Goal: Task Accomplishment & Management: Use online tool/utility

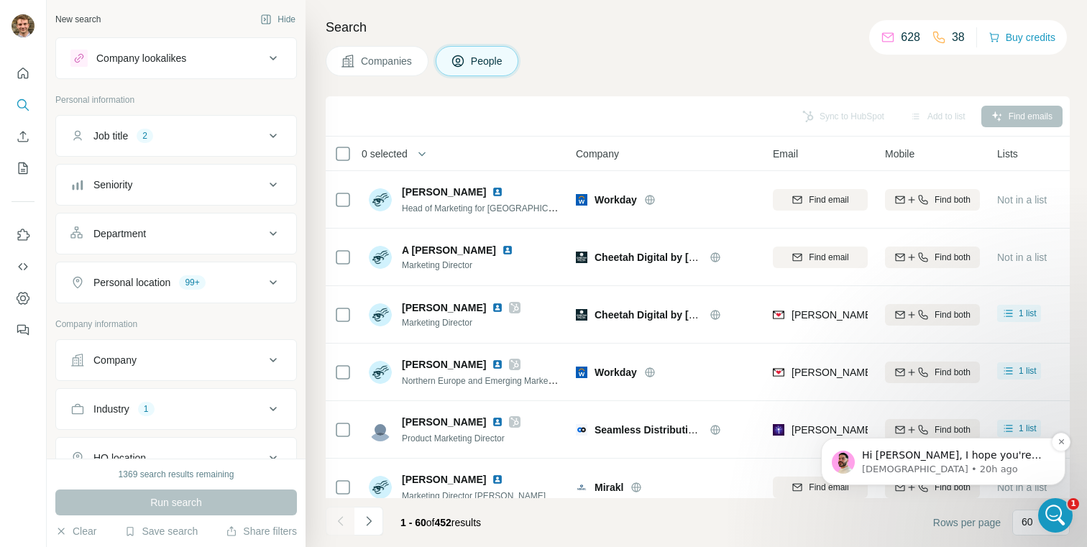
click at [903, 457] on span "Hi [PERSON_NAME], I hope you're doing well and thank you for your patience. I'v…" at bounding box center [953, 497] width 183 height 97
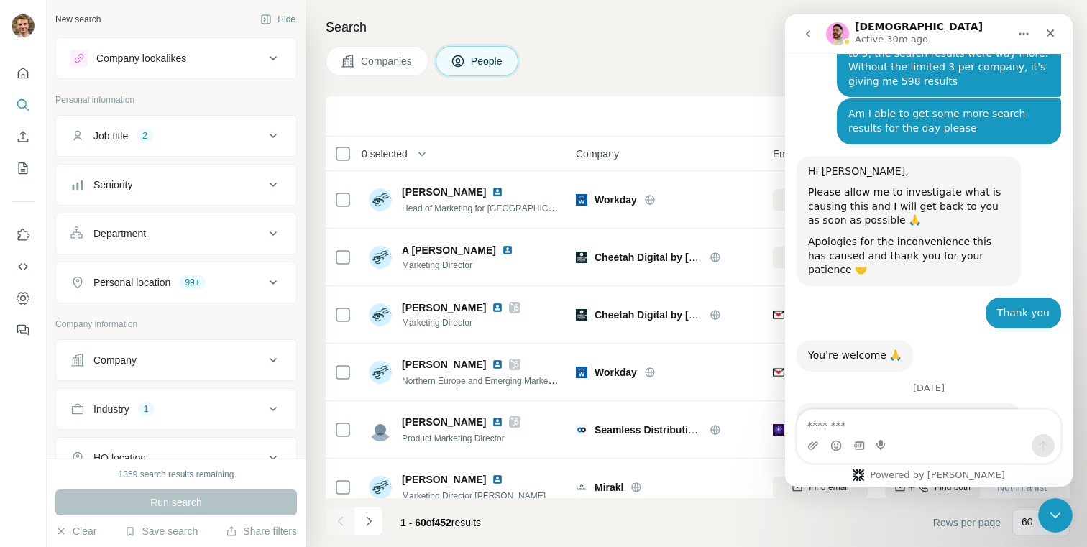
scroll to position [2862, 0]
click at [160, 536] on button "Save search" at bounding box center [160, 531] width 73 height 14
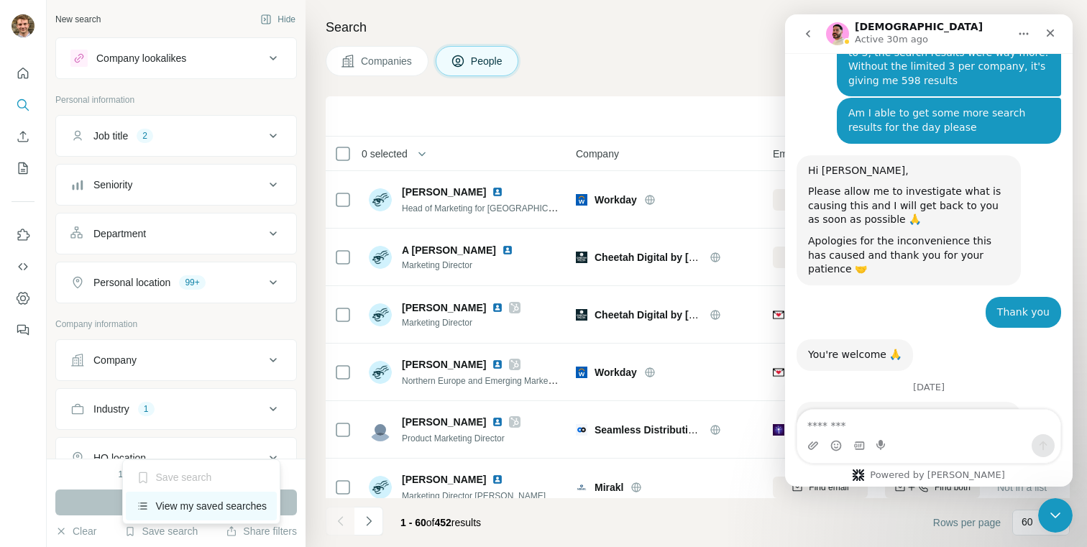
click at [173, 508] on div "View my saved searches" at bounding box center [202, 506] width 152 height 29
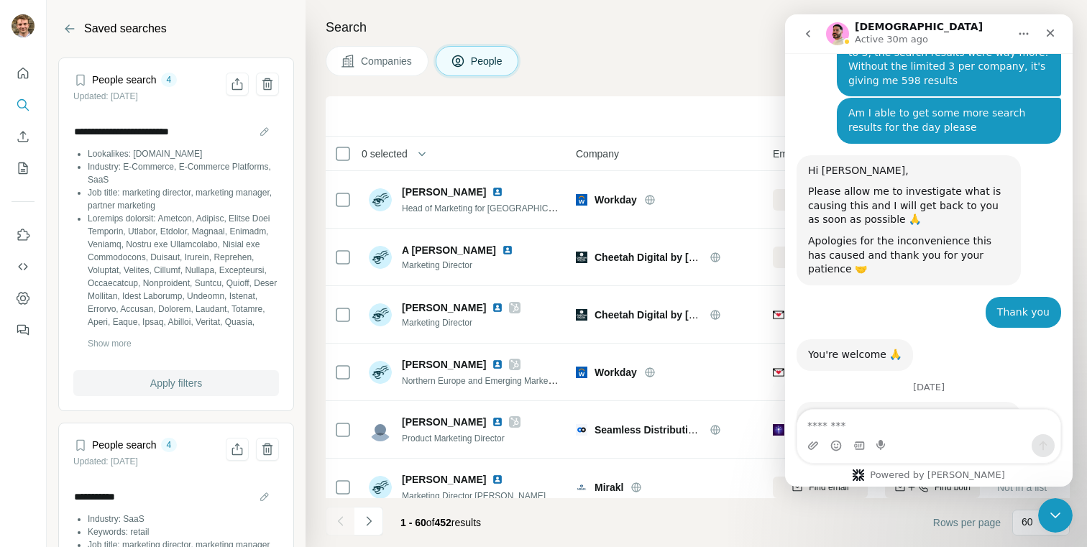
click at [150, 388] on span "Apply filters" at bounding box center [176, 383] width 52 height 14
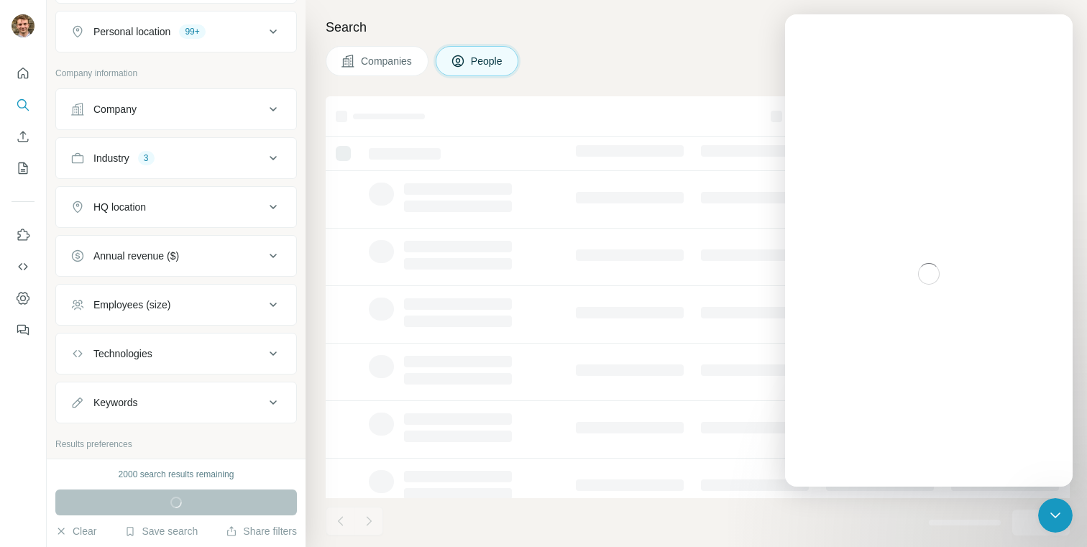
scroll to position [359, 0]
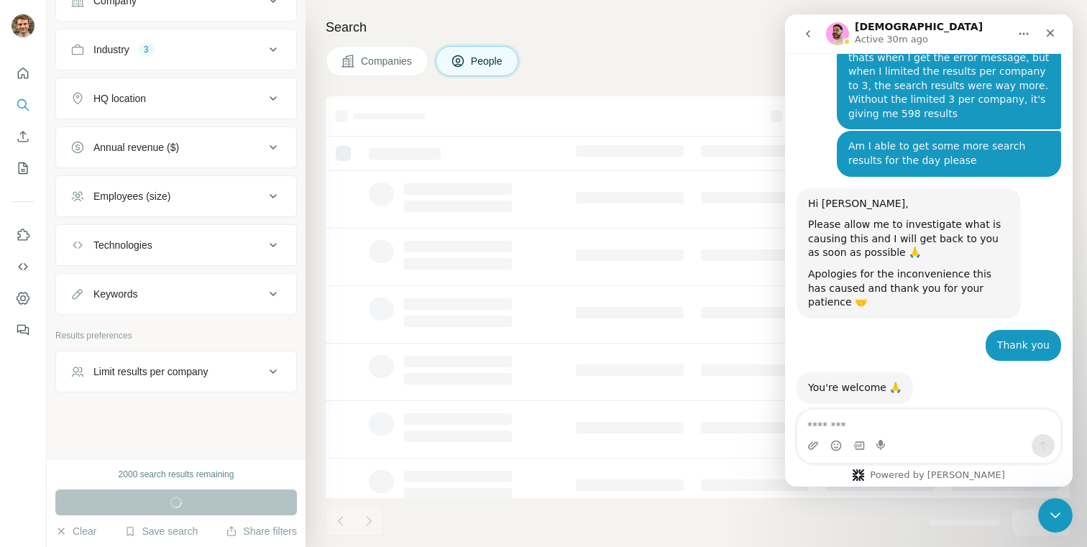
click at [202, 376] on div "Limit results per company" at bounding box center [150, 372] width 115 height 14
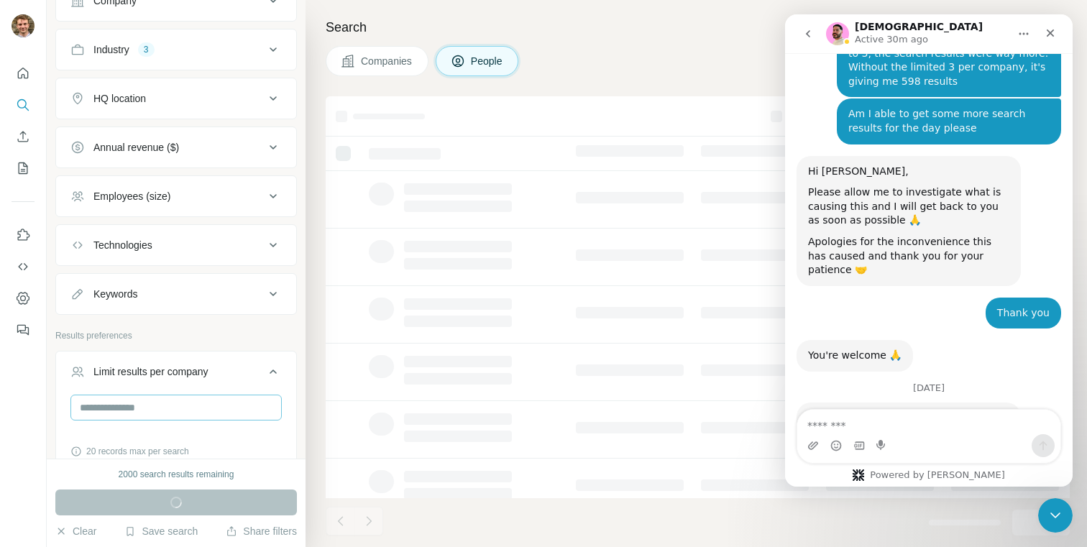
scroll to position [2862, 0]
click at [188, 417] on input "number" at bounding box center [175, 408] width 211 height 26
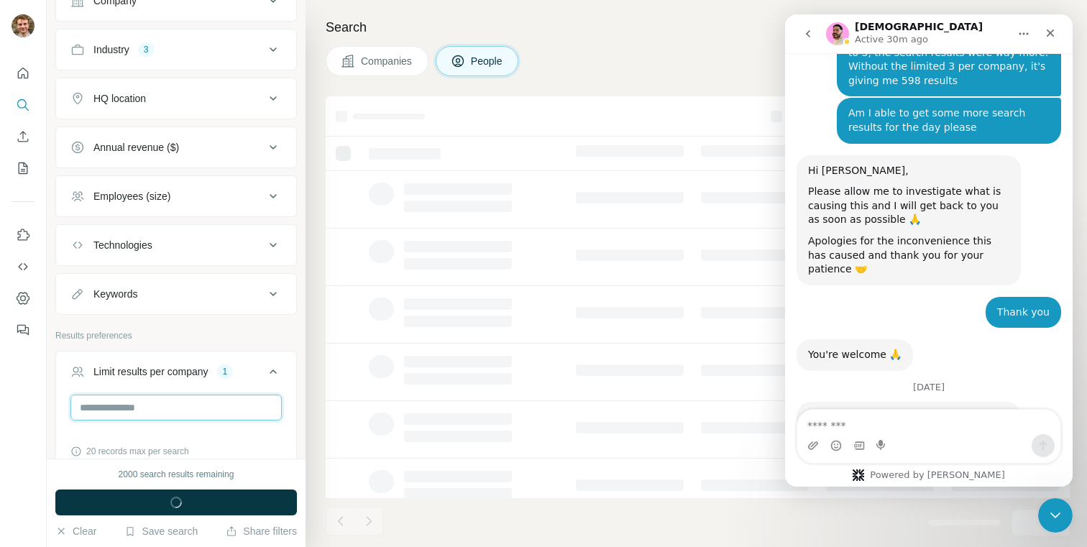
type input "*"
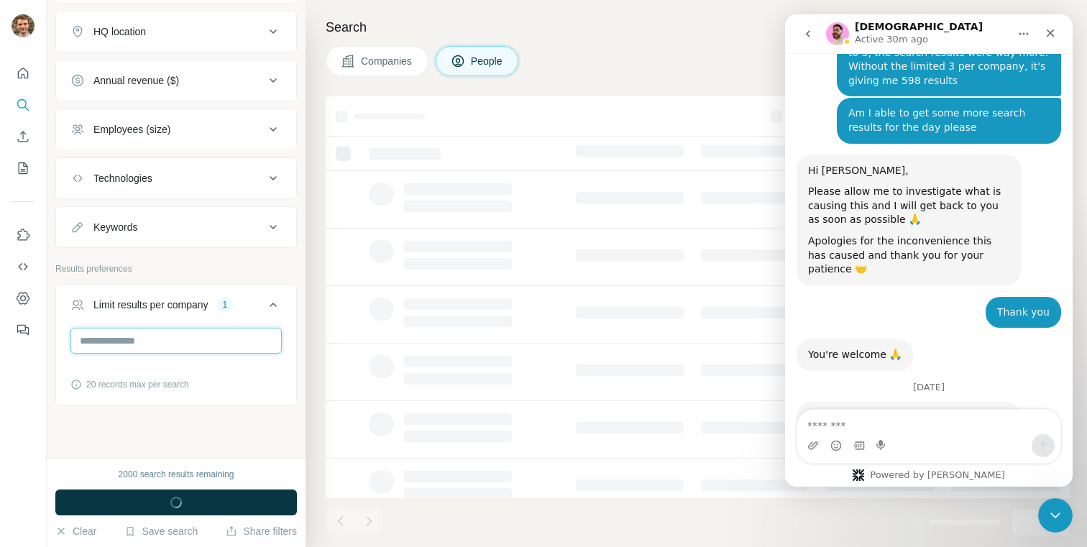
scroll to position [440, 0]
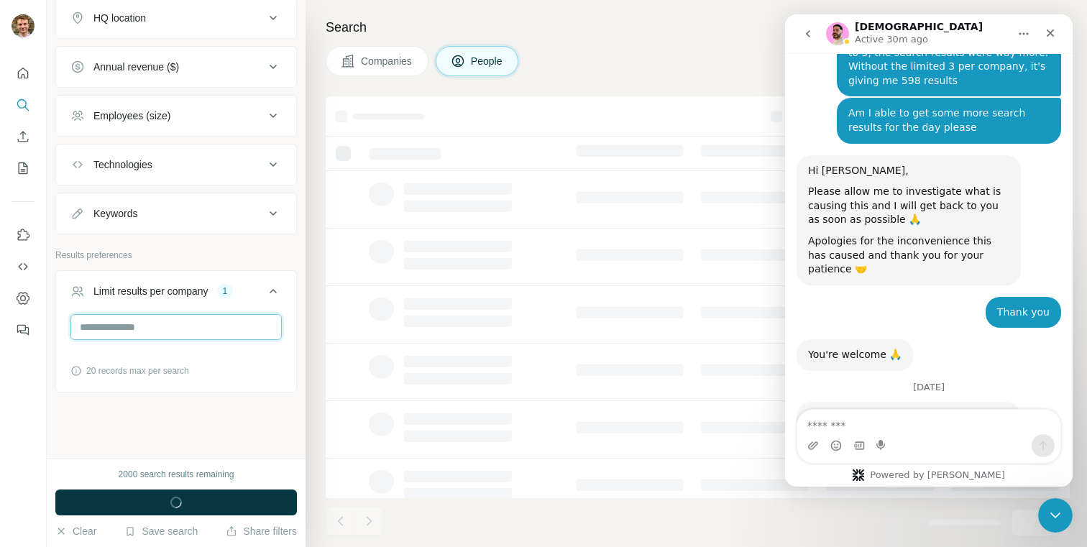
click at [196, 324] on input "*" at bounding box center [175, 327] width 211 height 26
click at [171, 417] on div "New search Hide Company lookalikes 1 Personal information Job title 3 Seniority…" at bounding box center [176, 229] width 259 height 459
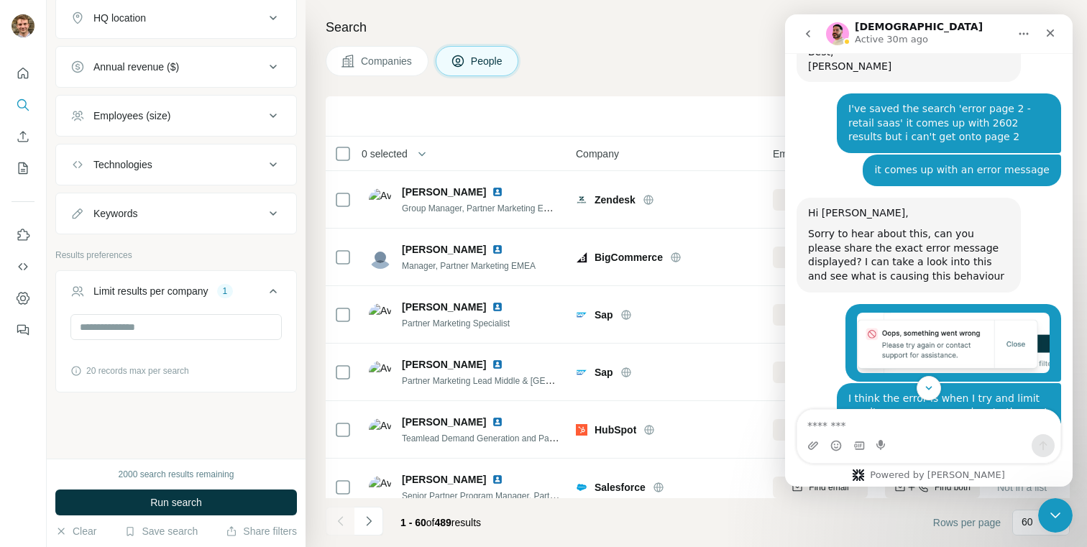
scroll to position [2862, 0]
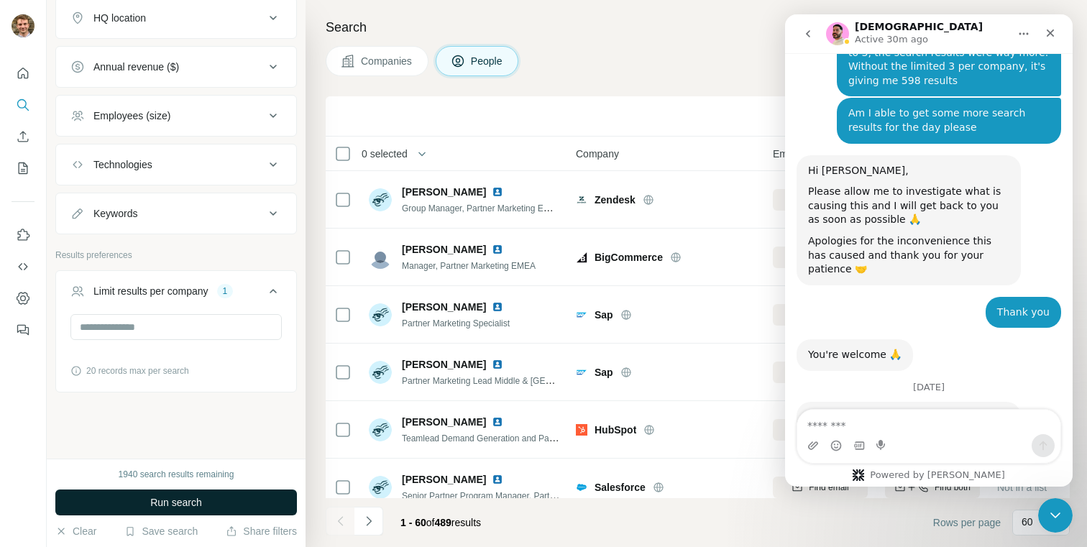
click at [170, 502] on span "Run search" at bounding box center [176, 502] width 52 height 14
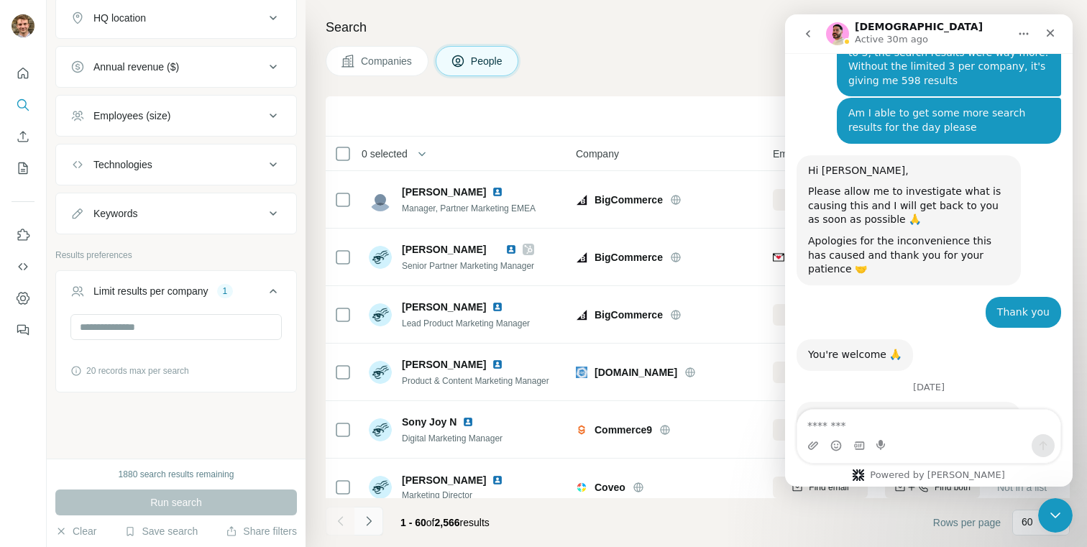
click at [363, 521] on icon "Navigate to next page" at bounding box center [369, 521] width 14 height 14
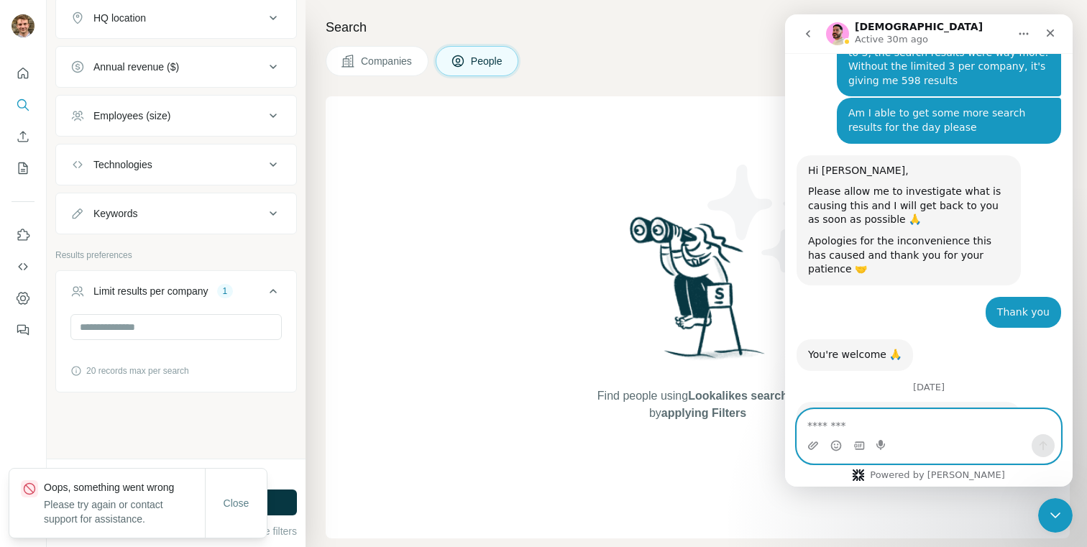
click at [825, 421] on textarea "Message…" at bounding box center [928, 422] width 263 height 24
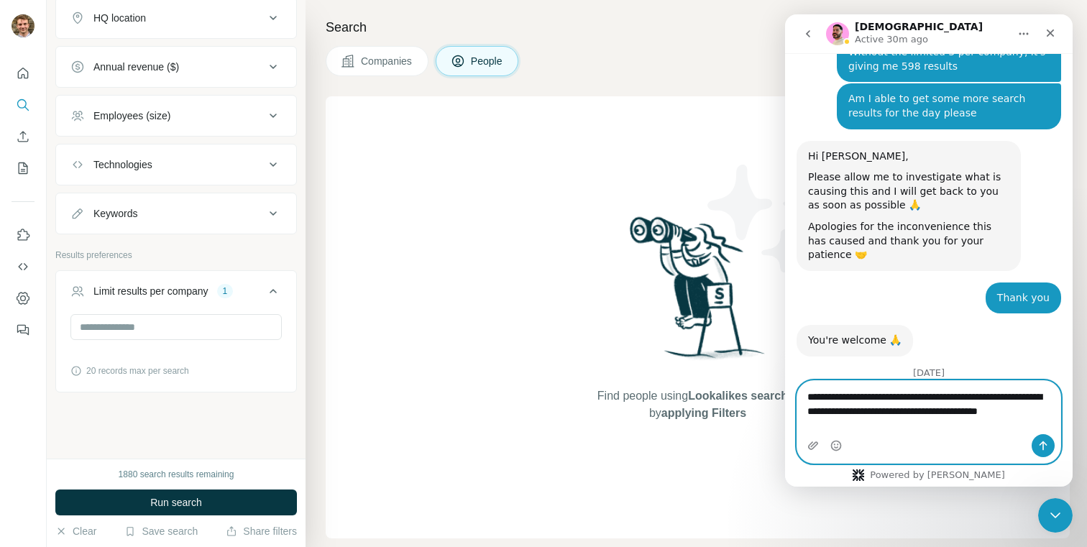
scroll to position [2890, 0]
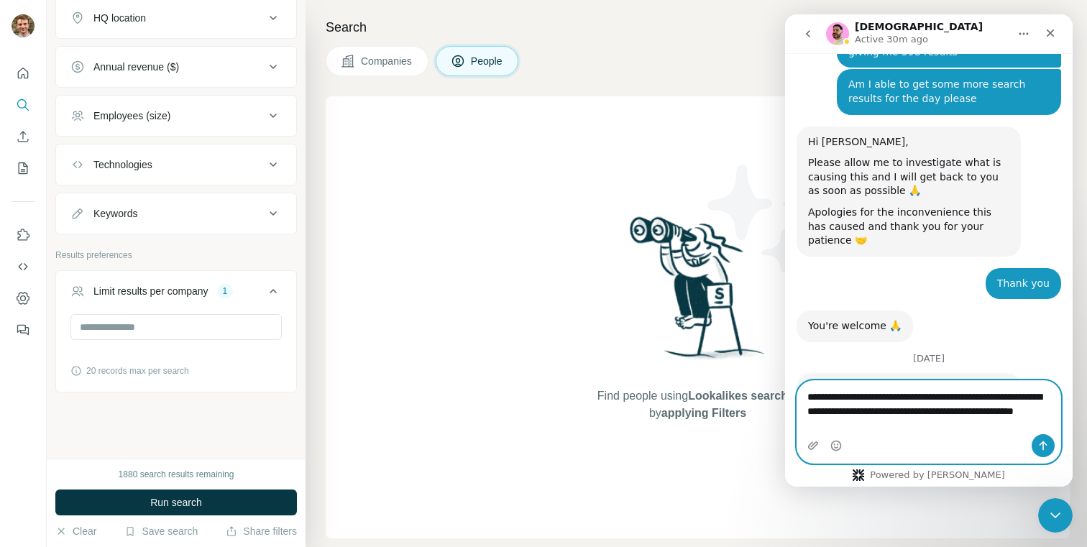
type textarea "**********"
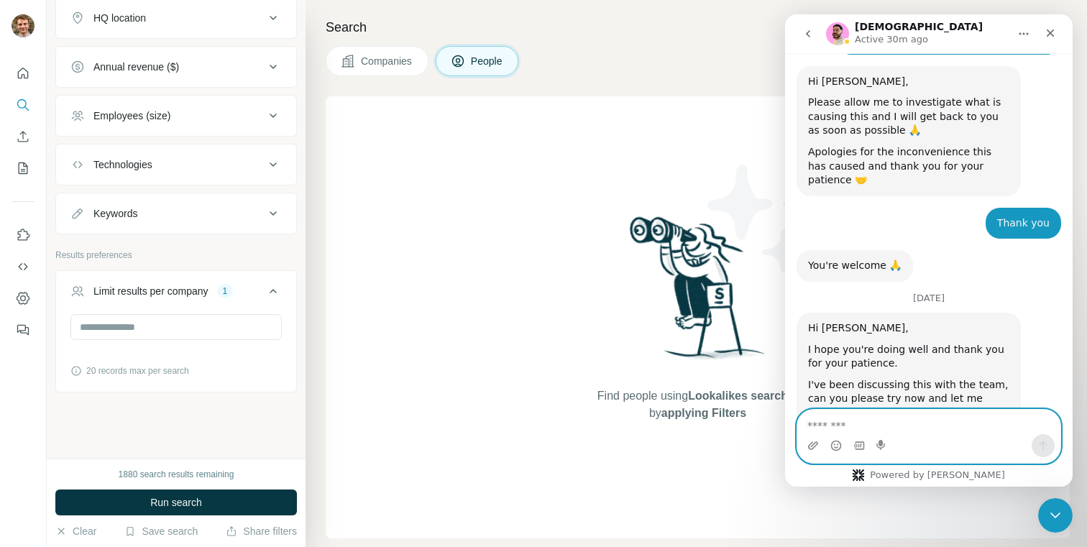
scroll to position [2952, 0]
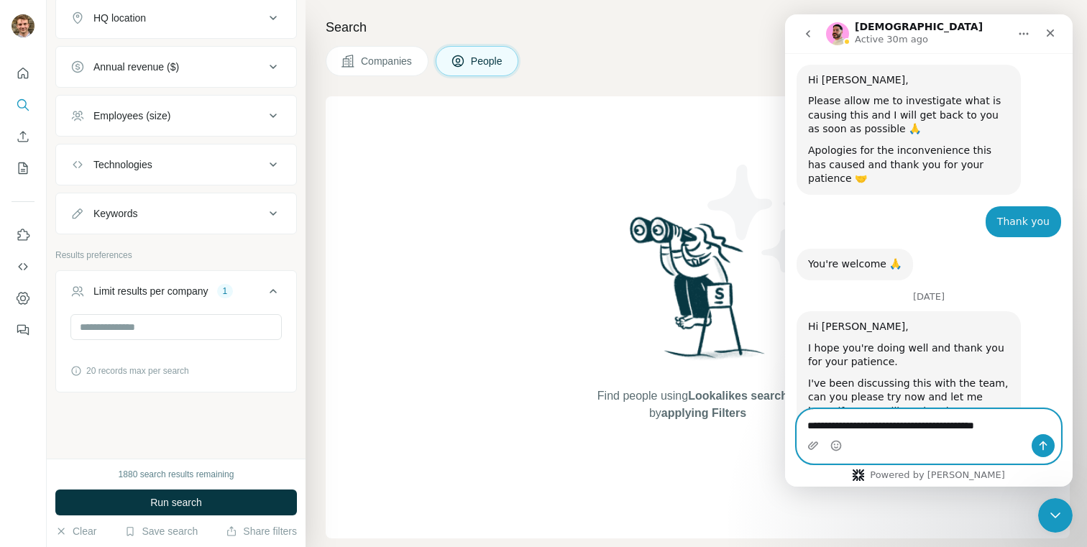
type textarea "**********"
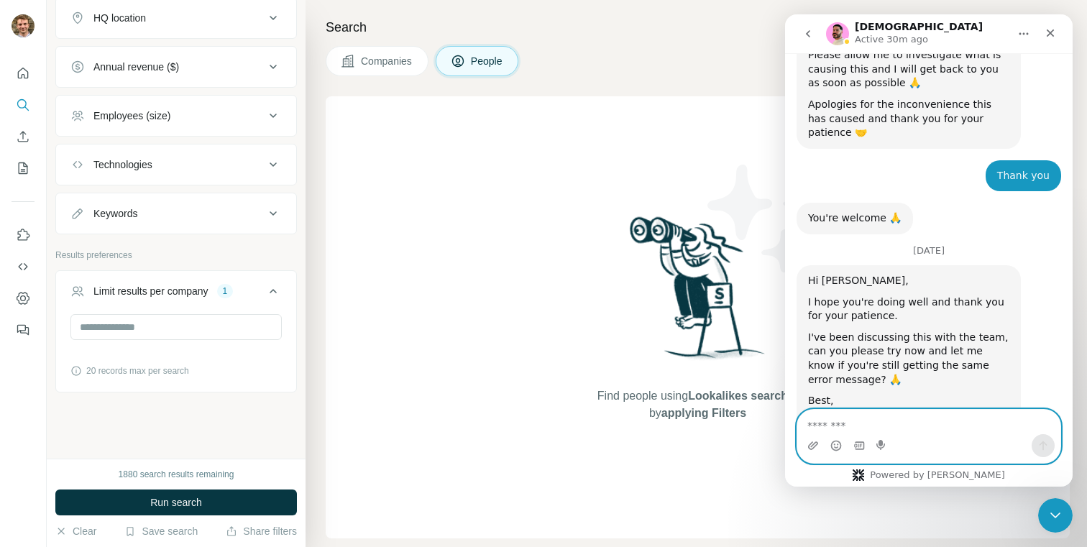
scroll to position [2999, 0]
type textarea "**********"
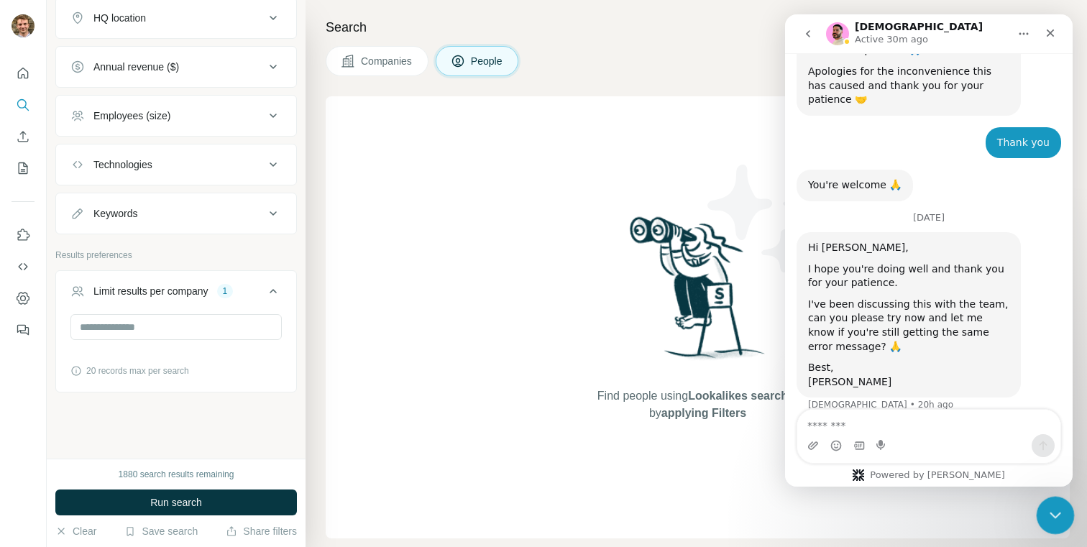
click at [1052, 509] on icon "Close Intercom Messenger" at bounding box center [1053, 513] width 17 height 17
